Goal: Information Seeking & Learning: Learn about a topic

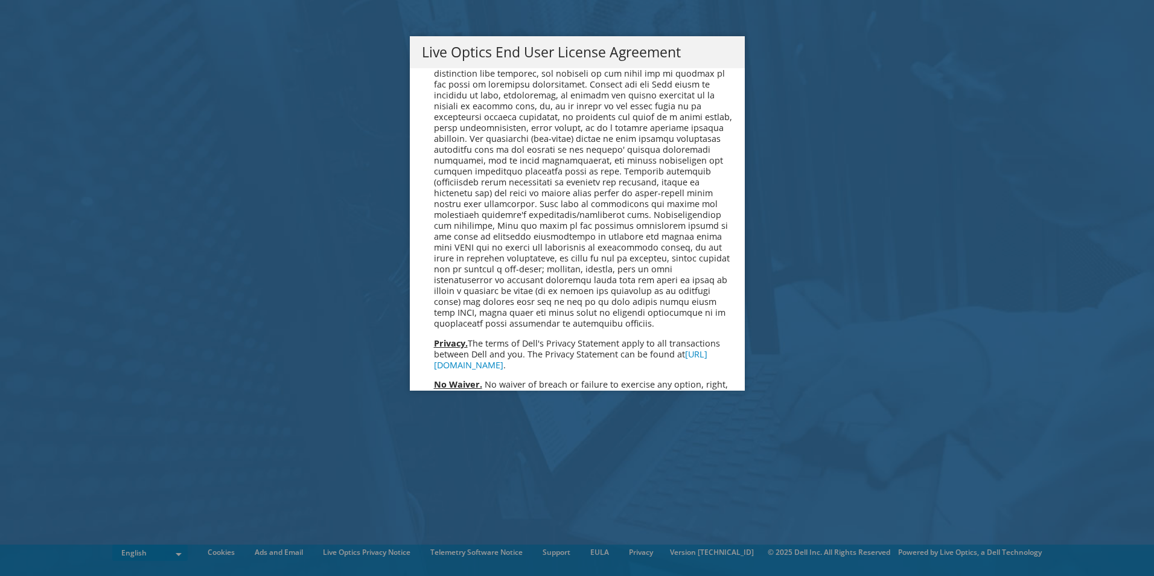
scroll to position [4564, 0]
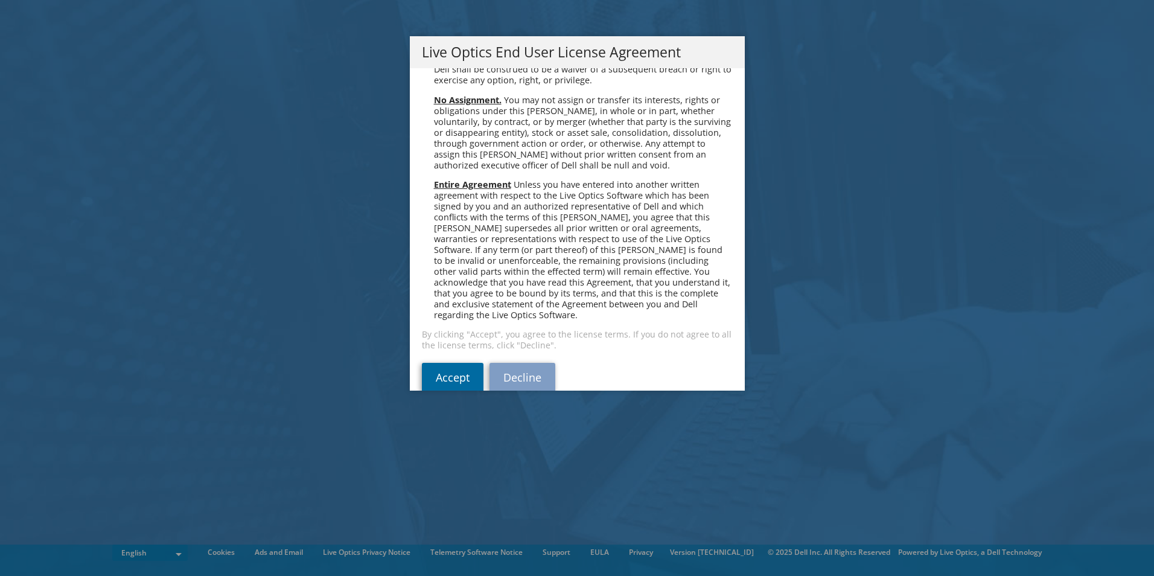
click at [463, 363] on link "Accept" at bounding box center [453, 377] width 62 height 29
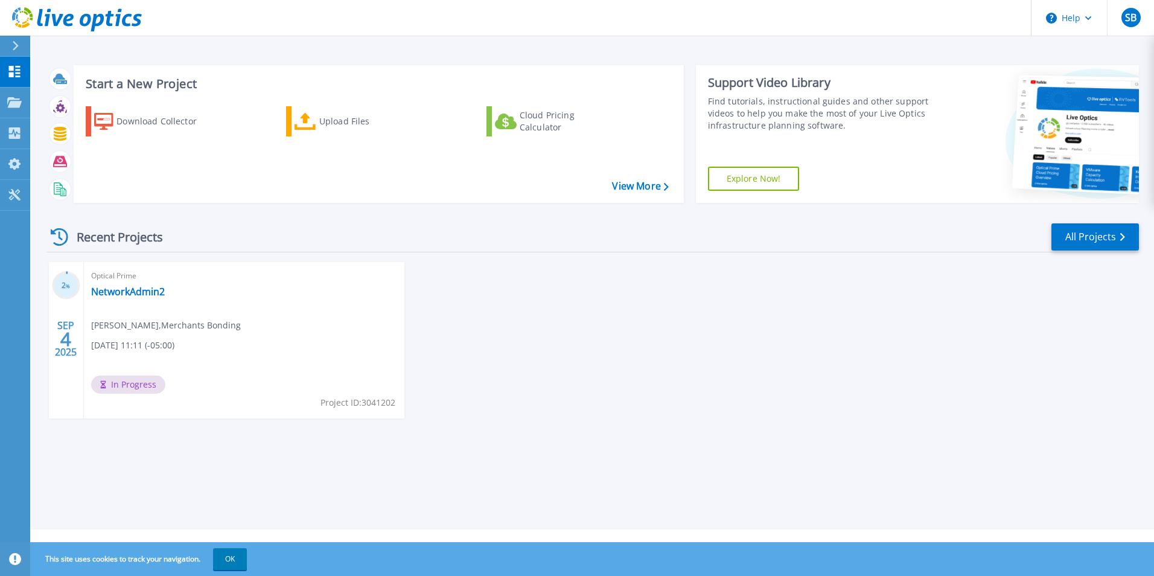
click at [165, 308] on div "Optical Prime NetworkAdmin2 Steven Baccam , Merchants Bonding 09/04/2025, 11:11…" at bounding box center [244, 340] width 321 height 156
click at [151, 290] on link "NetworkAdmin2" at bounding box center [128, 292] width 74 height 12
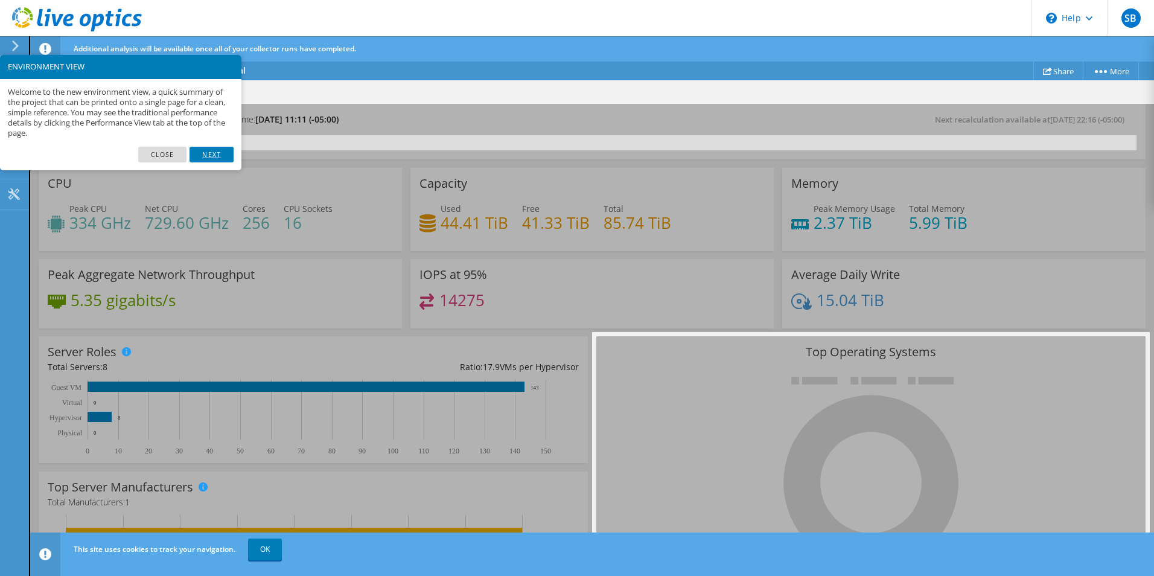
click at [216, 152] on link "Next" at bounding box center [211, 155] width 43 height 16
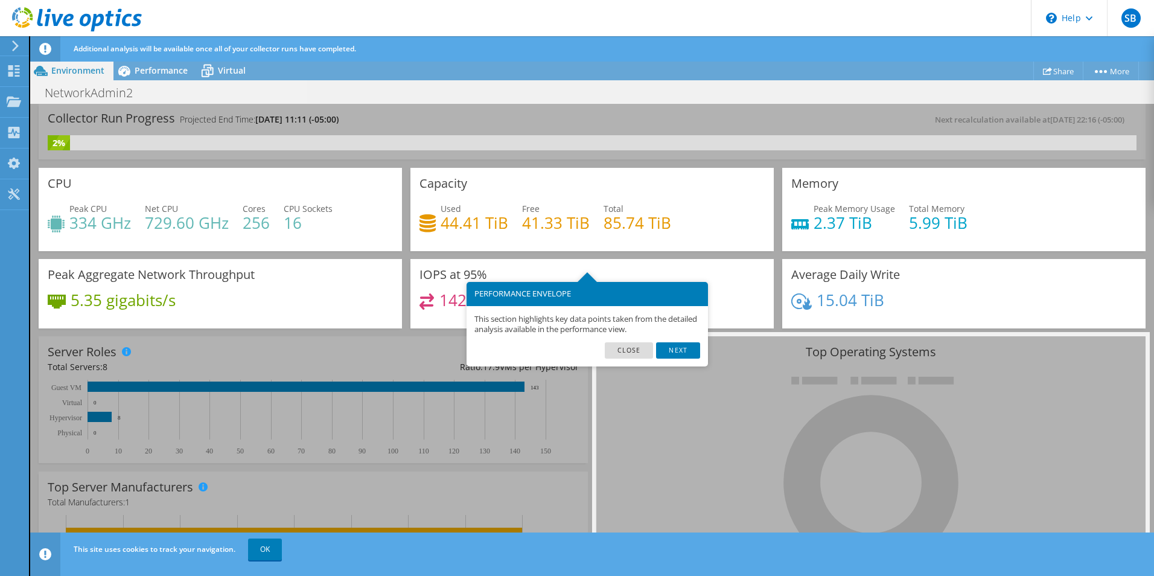
scroll to position [25, 0]
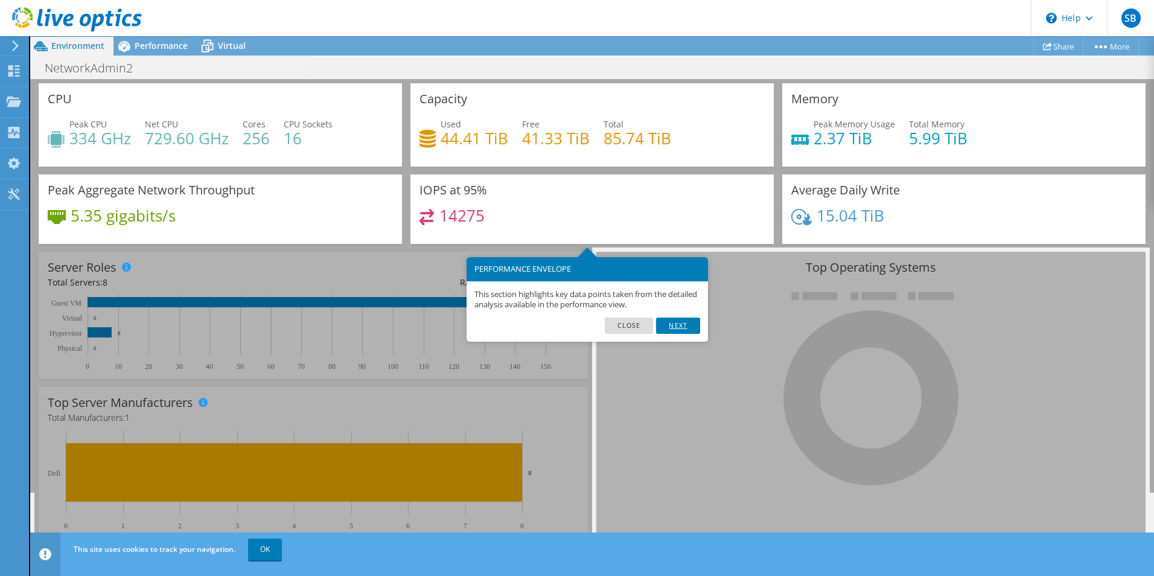
click at [677, 330] on link "Next" at bounding box center [677, 325] width 43 height 16
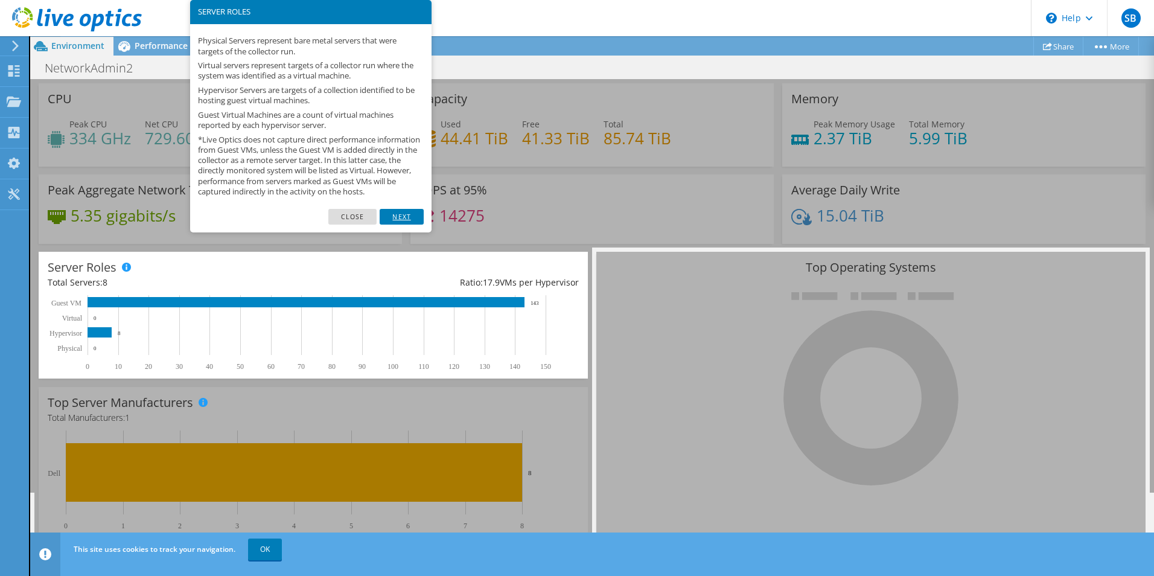
click at [400, 220] on link "Next" at bounding box center [401, 217] width 43 height 16
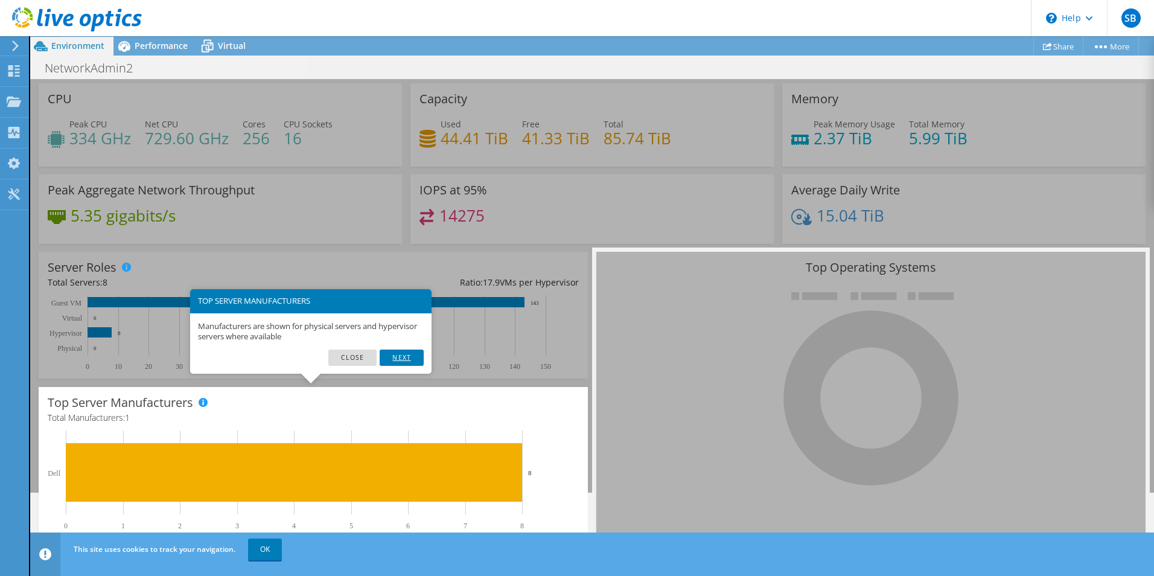
click at [392, 357] on link "Next" at bounding box center [401, 357] width 43 height 16
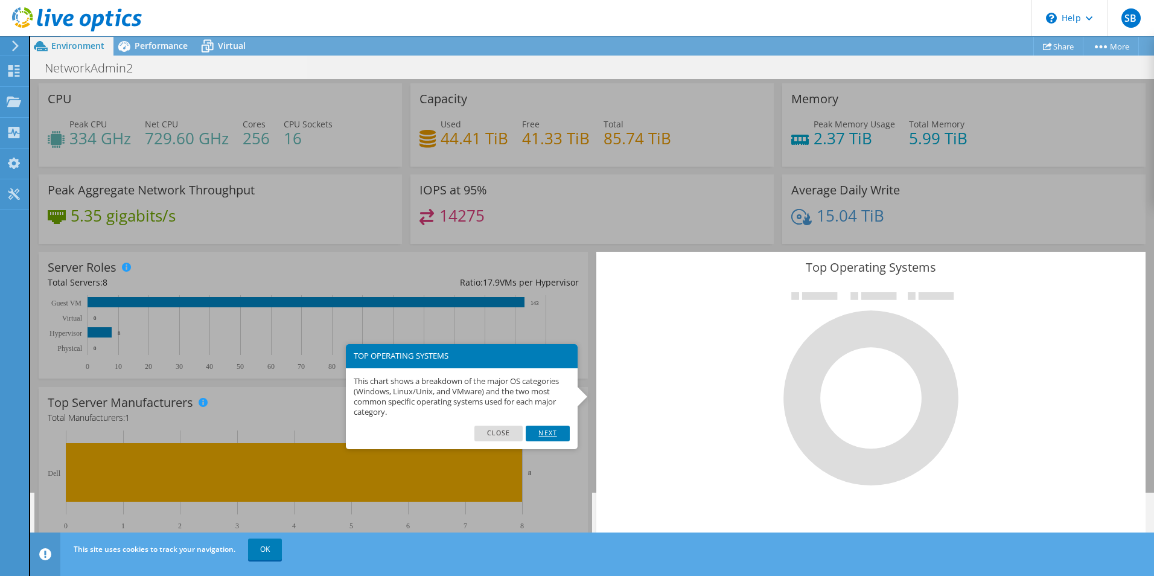
click at [561, 433] on link "Next" at bounding box center [547, 434] width 43 height 16
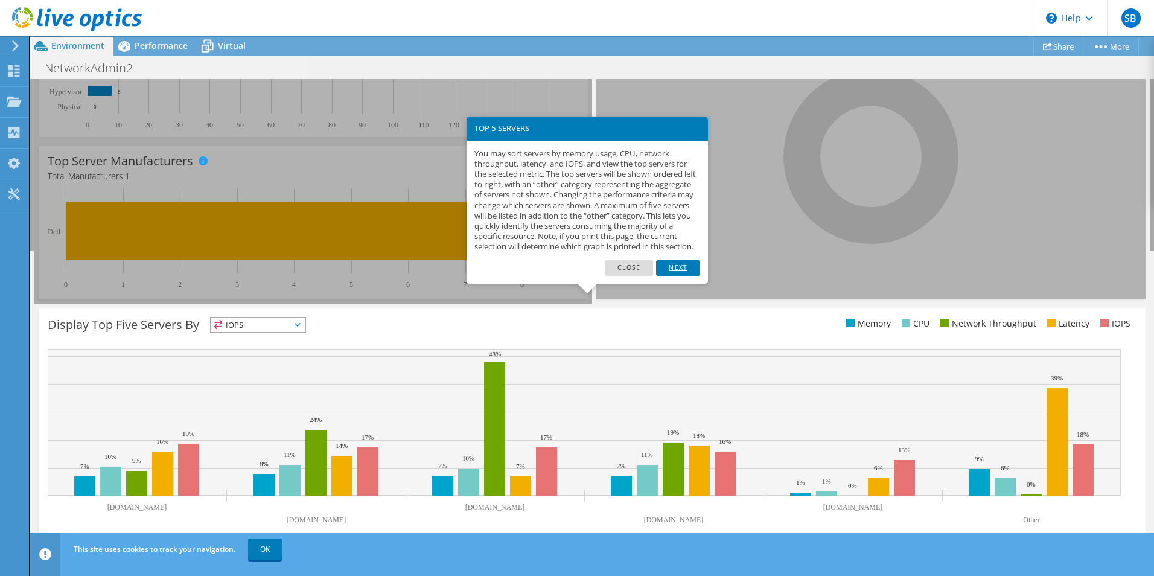
click at [669, 276] on link "Next" at bounding box center [677, 268] width 43 height 16
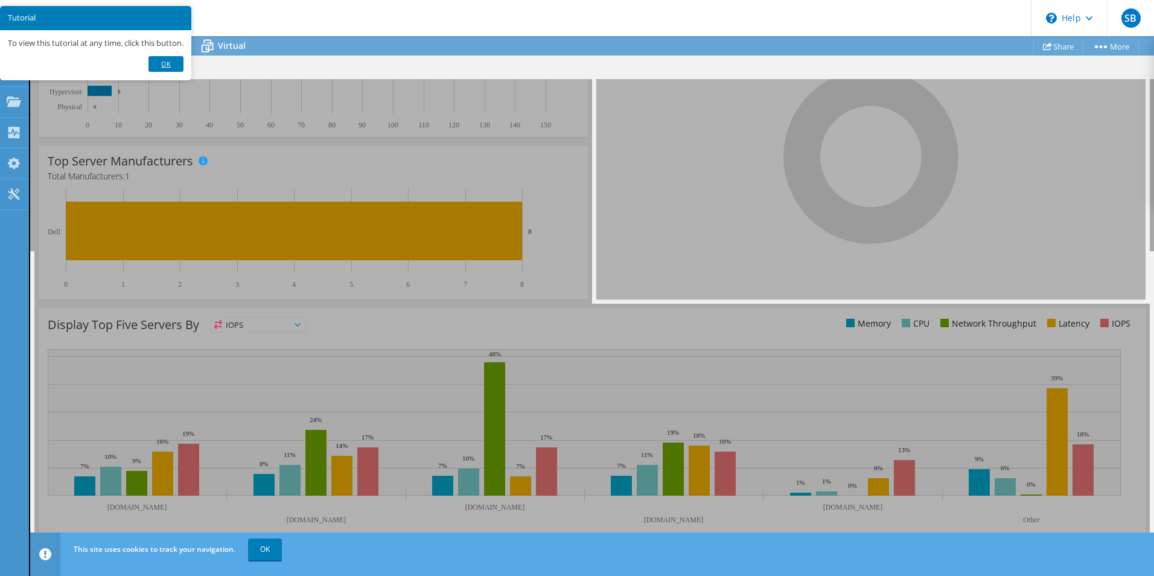
click at [158, 60] on link "Ok" at bounding box center [165, 64] width 35 height 16
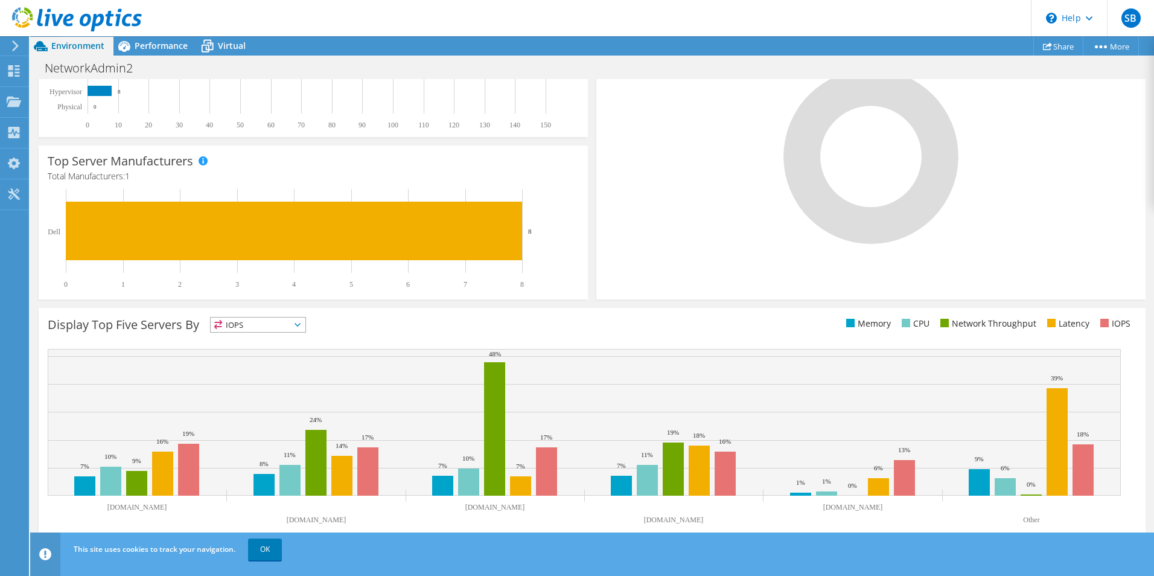
scroll to position [0, 0]
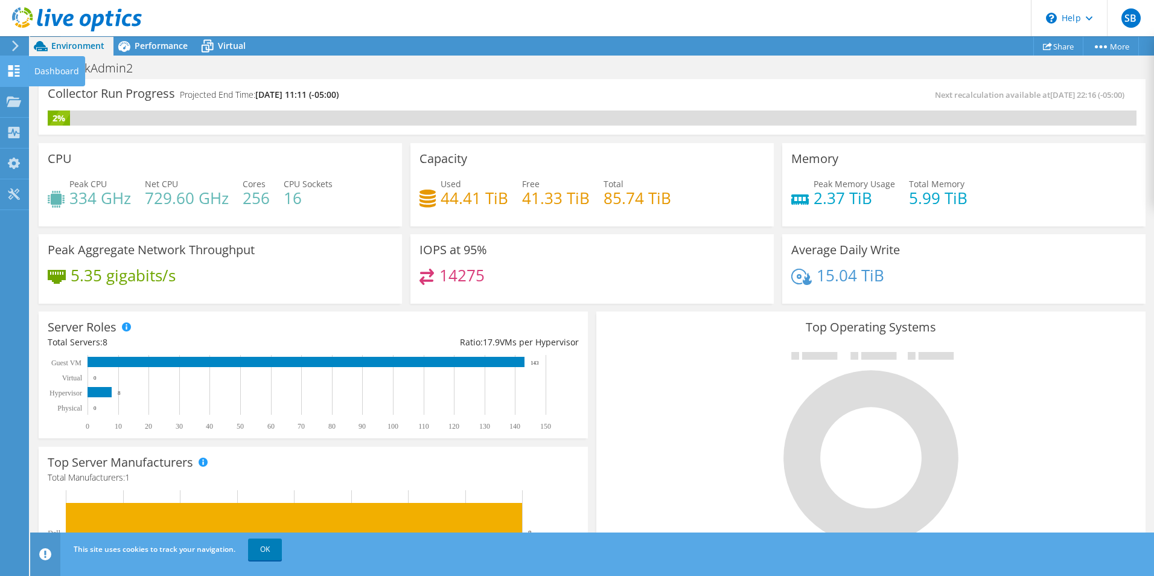
click at [15, 75] on use at bounding box center [13, 70] width 11 height 11
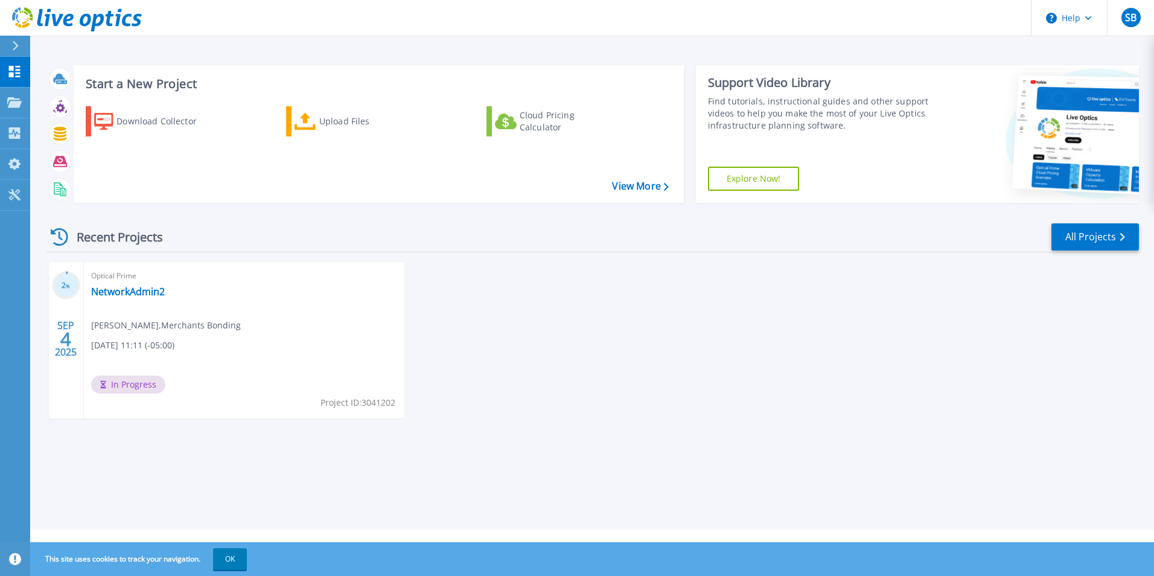
click at [18, 45] on icon at bounding box center [16, 46] width 6 height 10
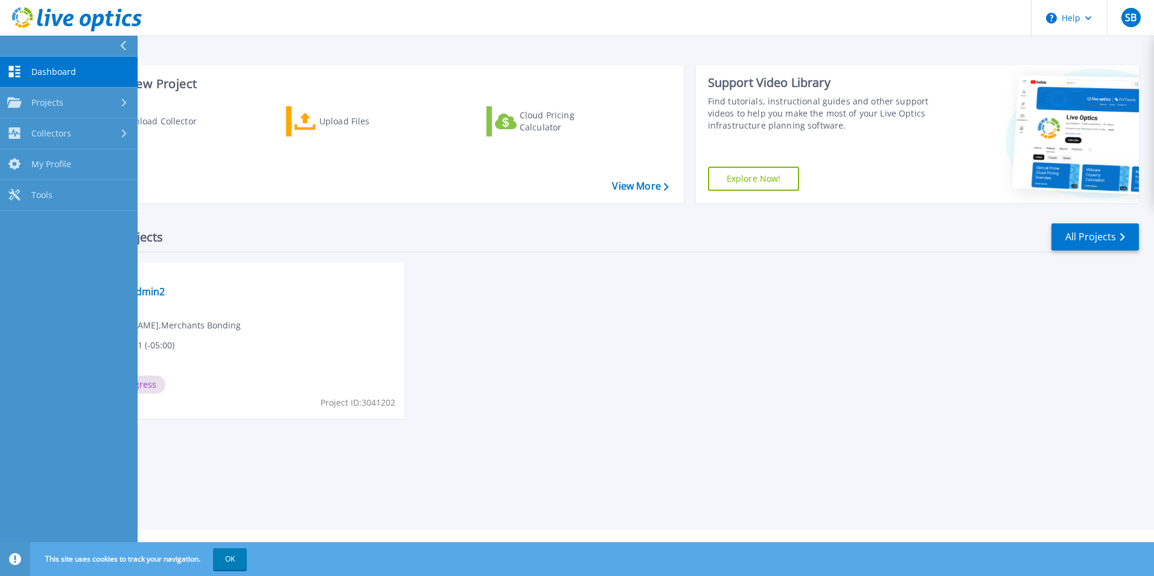
click at [31, 76] on link "Dashboard Dashboard" at bounding box center [69, 72] width 138 height 31
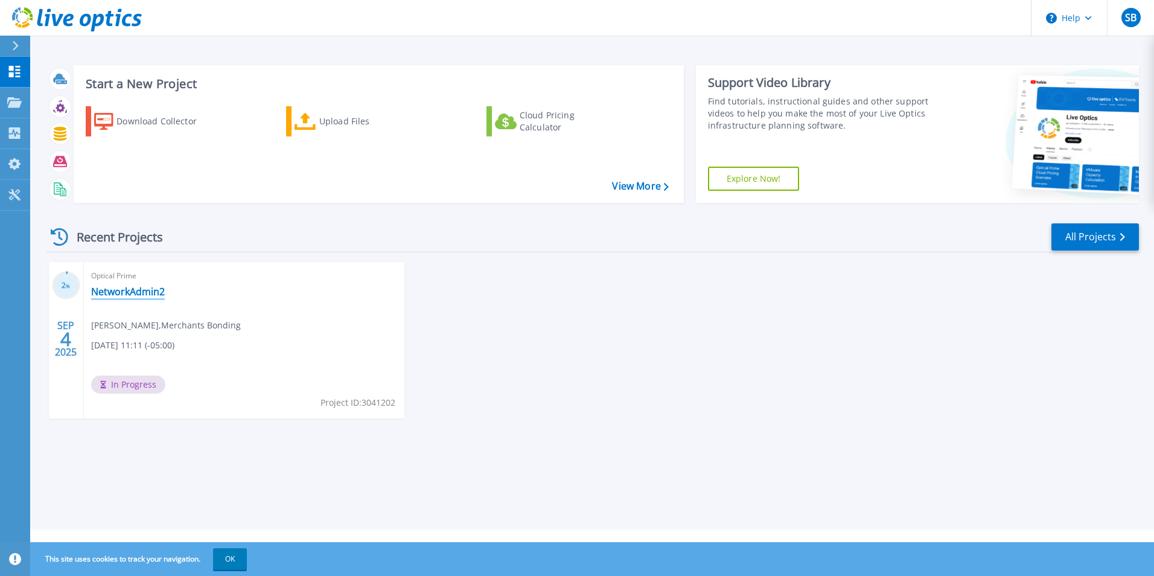
click at [134, 295] on link "NetworkAdmin2" at bounding box center [128, 292] width 74 height 12
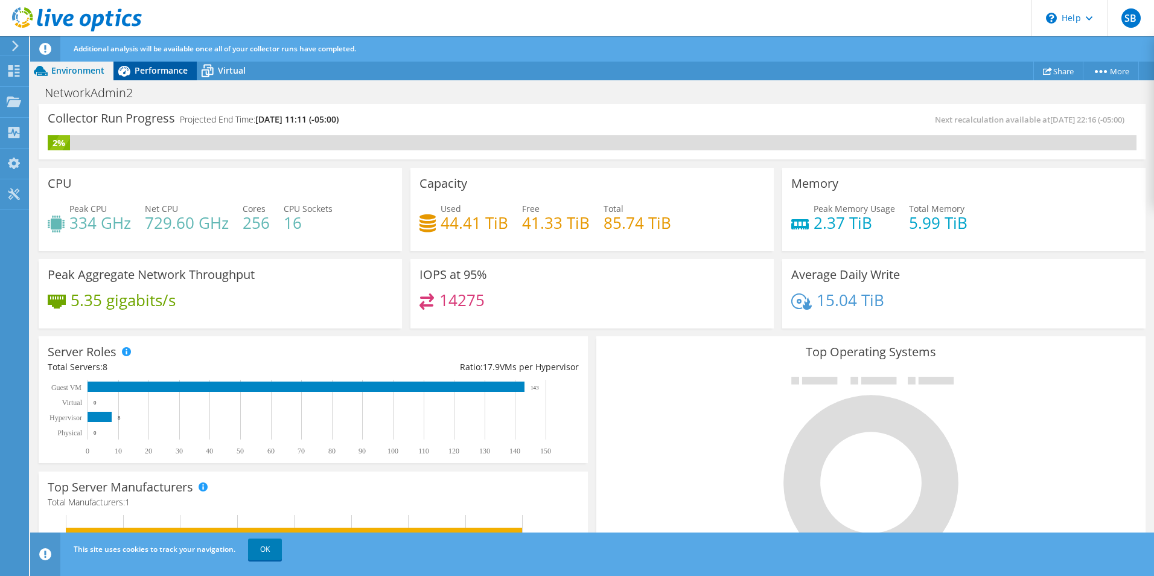
click at [175, 77] on div "Performance" at bounding box center [154, 70] width 83 height 19
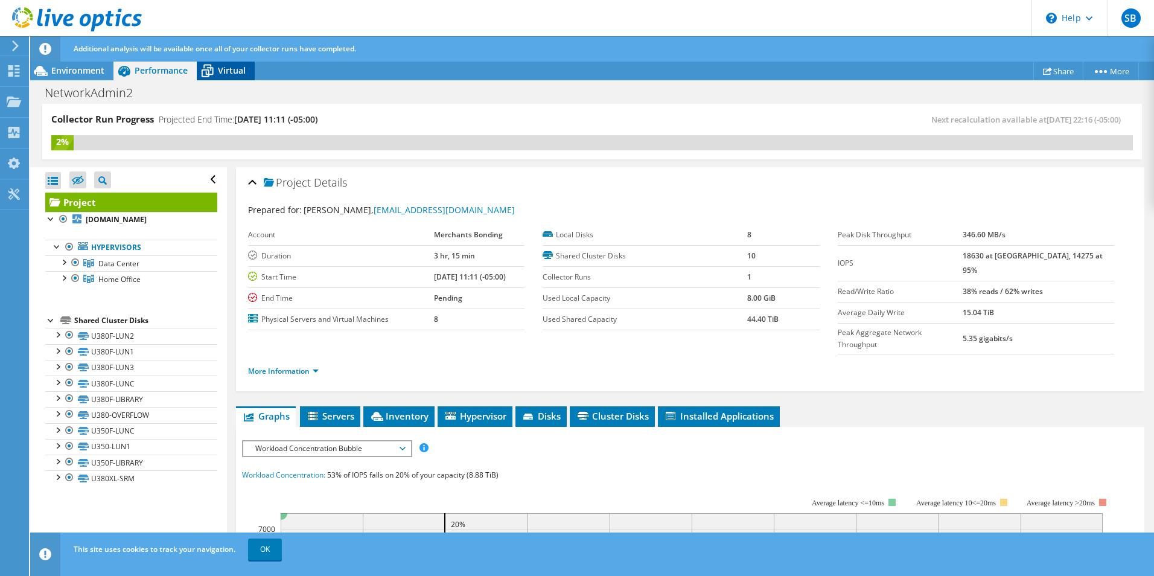
click at [219, 80] on div "Virtual" at bounding box center [226, 70] width 58 height 19
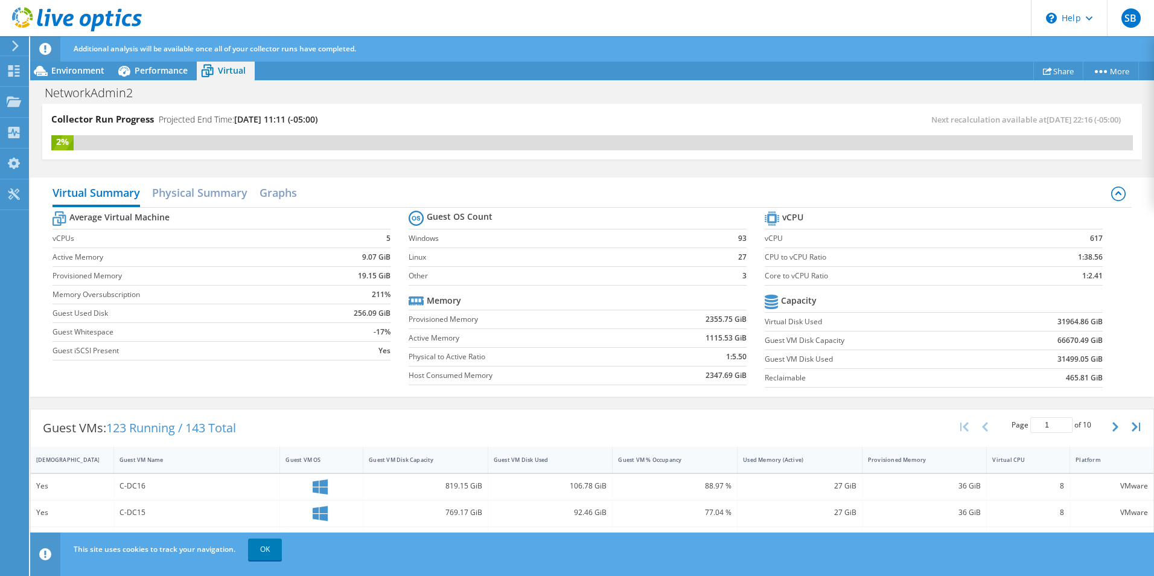
scroll to position [369, 0]
click at [278, 549] on link "OK" at bounding box center [265, 549] width 34 height 22
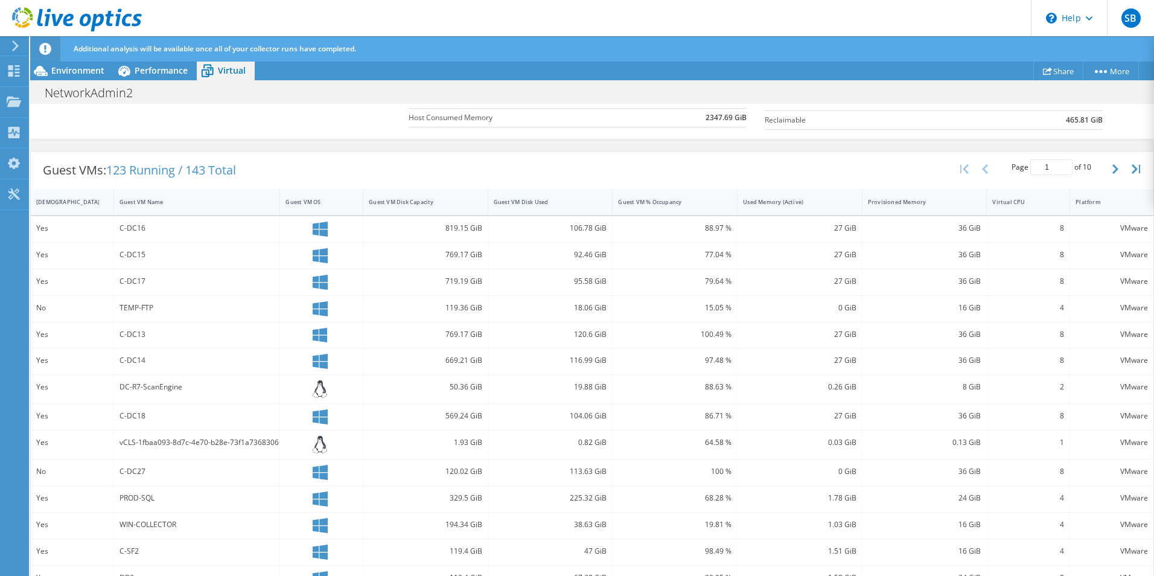
scroll to position [307, 0]
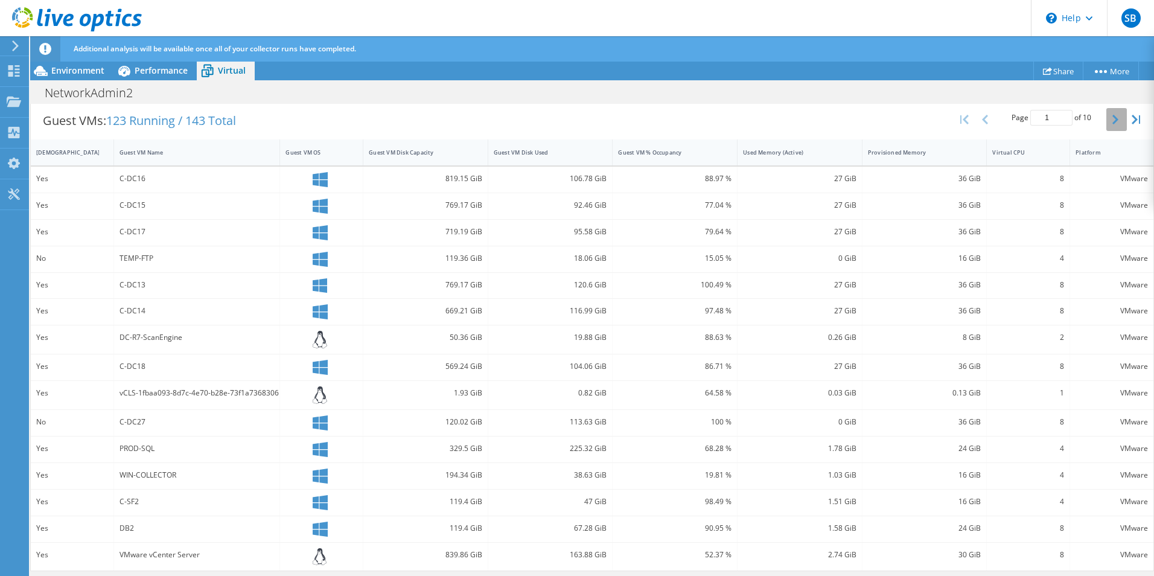
click at [1112, 123] on icon "button" at bounding box center [1115, 120] width 6 height 10
type input "2"
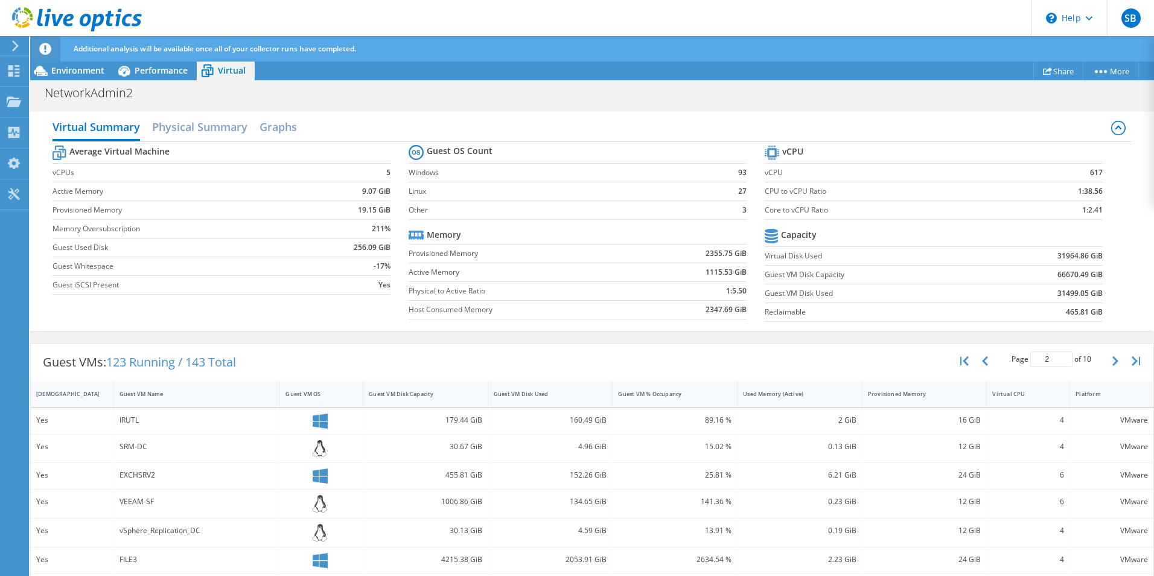
scroll to position [308, 0]
click at [98, 69] on span "Environment" at bounding box center [77, 70] width 53 height 11
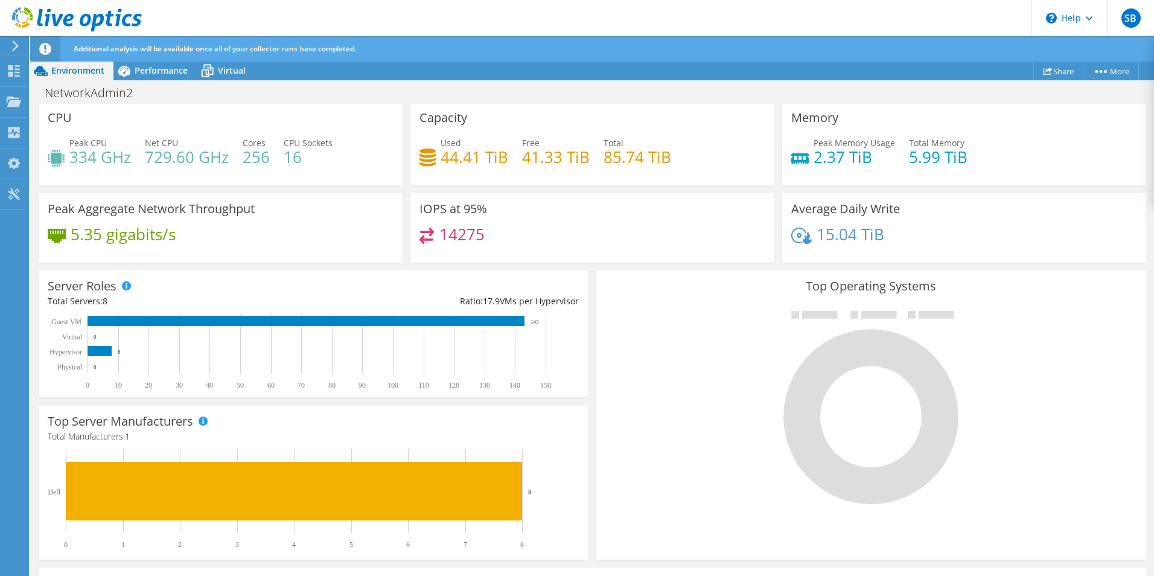
scroll to position [127, 0]
click at [178, 75] on span "Performance" at bounding box center [161, 70] width 53 height 11
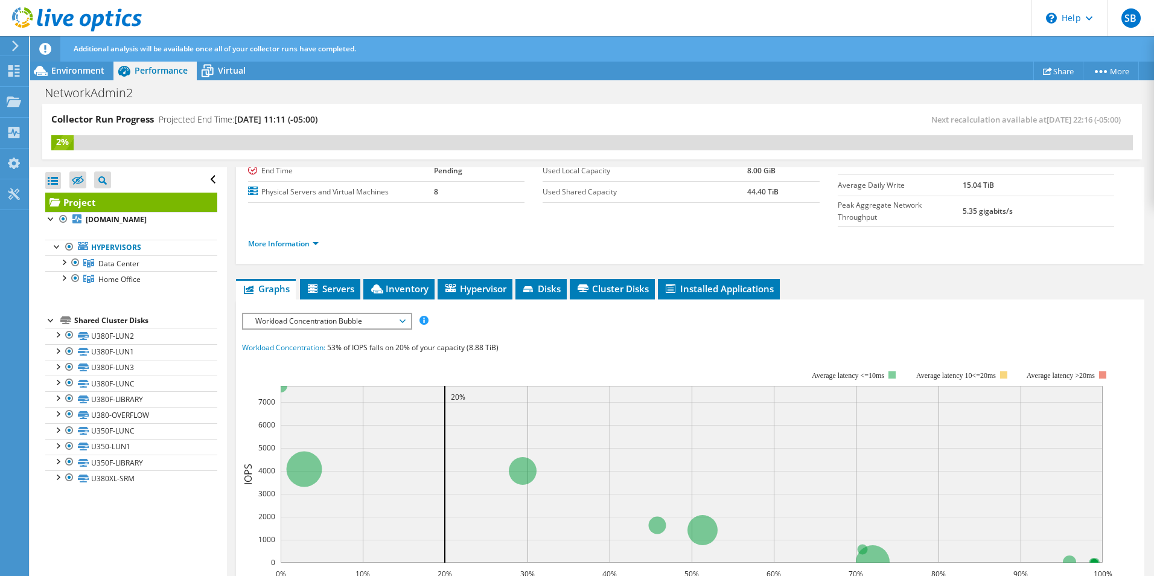
scroll to position [0, 0]
click at [232, 71] on span "Virtual" at bounding box center [232, 70] width 28 height 11
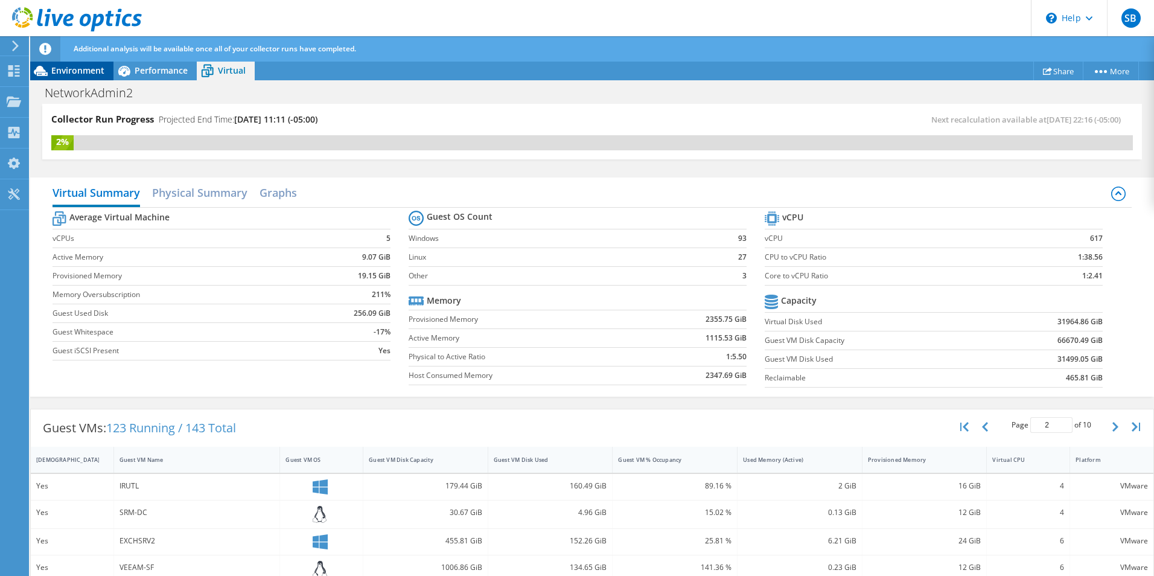
click at [88, 71] on span "Environment" at bounding box center [77, 70] width 53 height 11
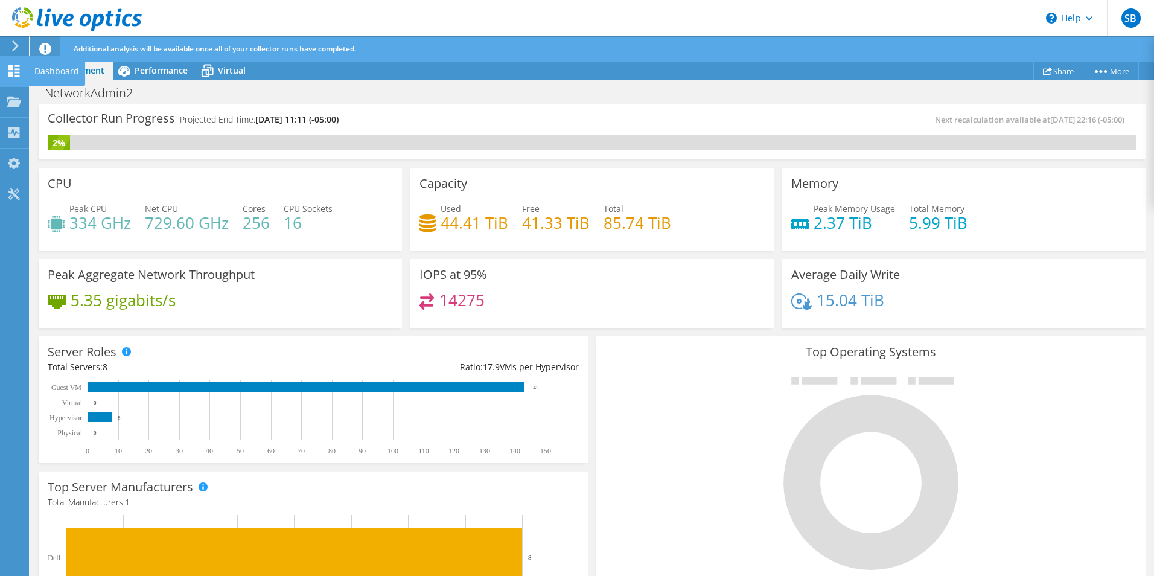
click at [9, 68] on use at bounding box center [13, 70] width 11 height 11
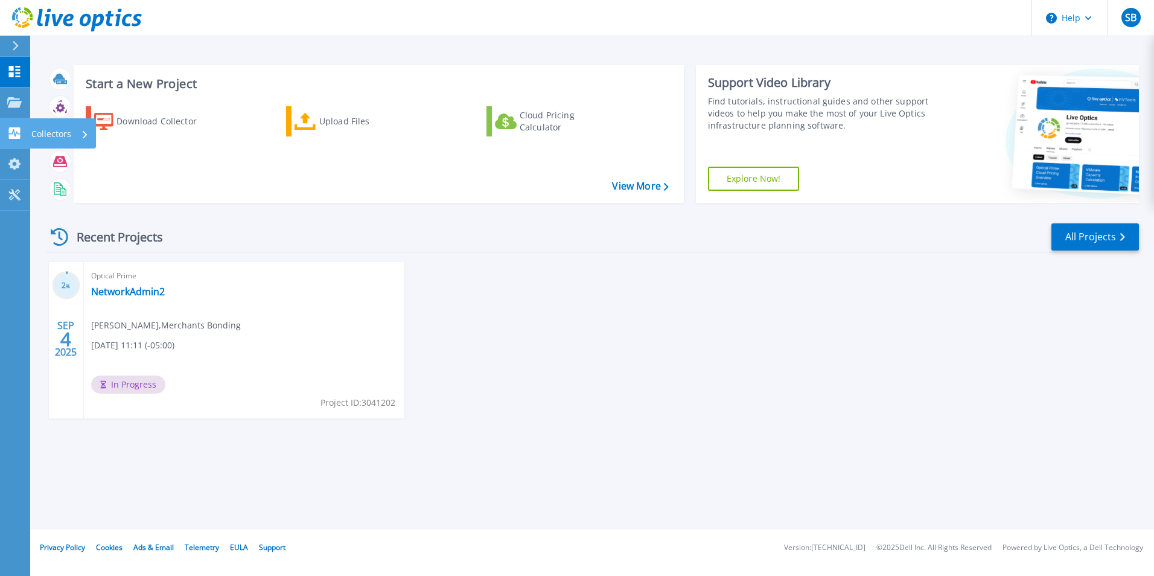
click at [18, 132] on icon at bounding box center [14, 132] width 11 height 11
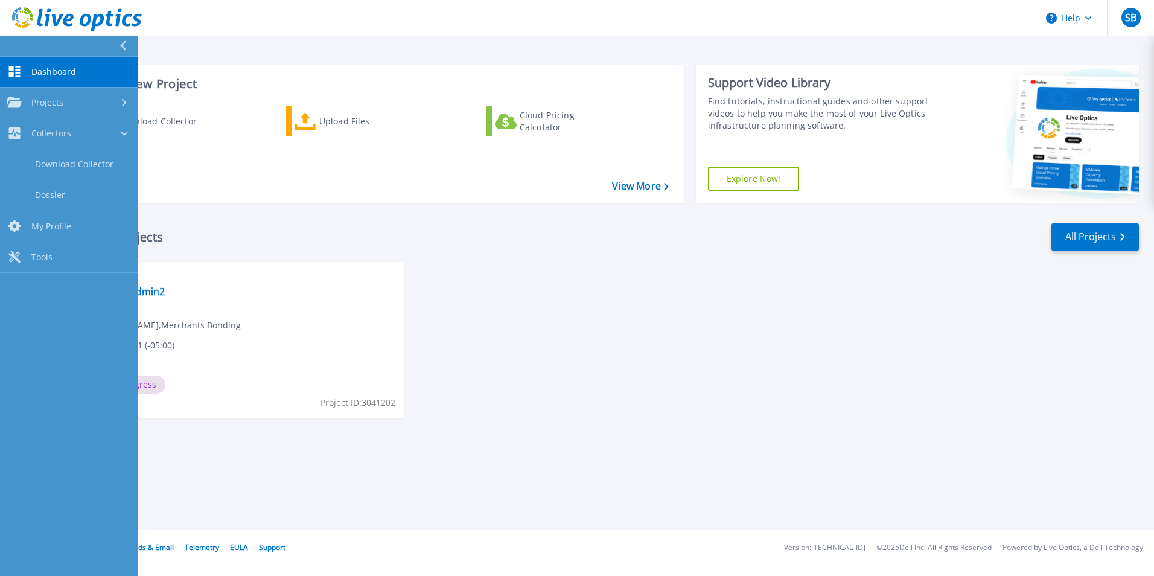
click at [59, 74] on span "Dashboard" at bounding box center [53, 71] width 45 height 11
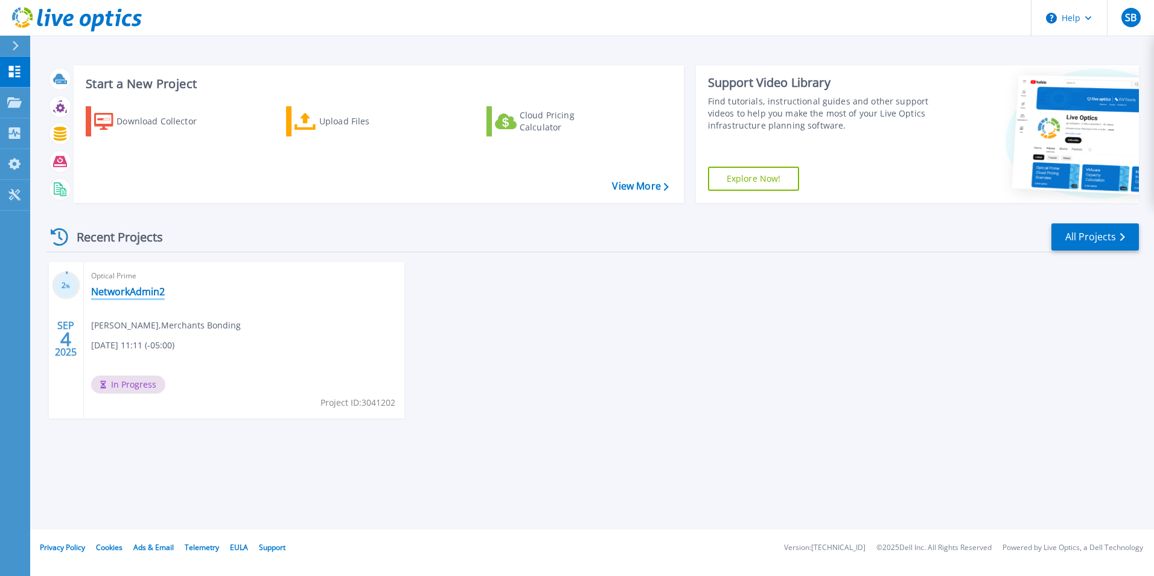
click at [144, 292] on link "NetworkAdmin2" at bounding box center [128, 292] width 74 height 12
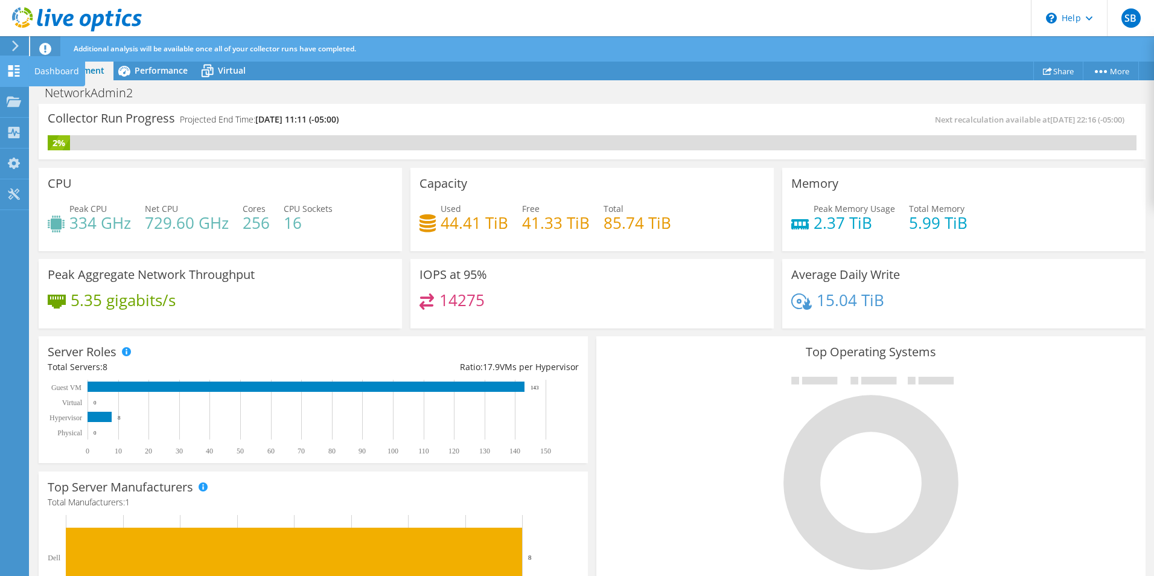
click at [9, 75] on use at bounding box center [13, 70] width 11 height 11
